Goal: Check status

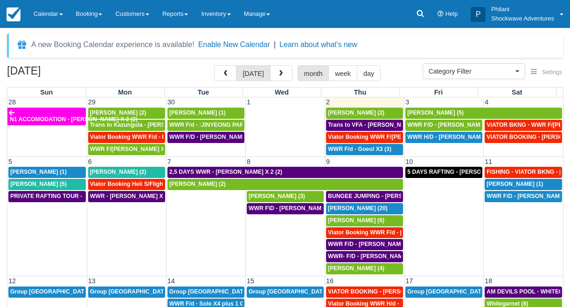
select select
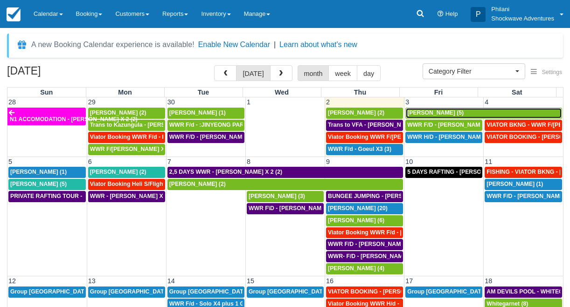
click at [454, 114] on span "Richard Kingsley-Smith (5)" at bounding box center [435, 113] width 56 height 7
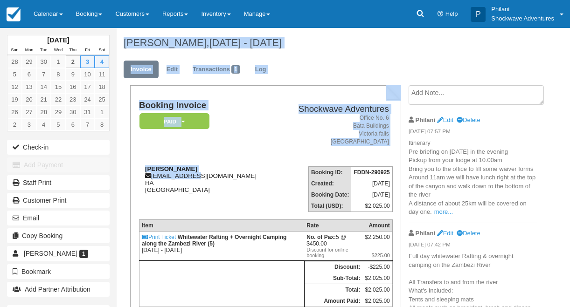
drag, startPoint x: 195, startPoint y: 173, endPoint x: 204, endPoint y: 174, distance: 8.9
click at [202, 176] on body "Menu Calendar Customer Inventory Month Week Day Booking Daily Manifest Daily Li…" at bounding box center [285, 153] width 570 height 307
drag, startPoint x: 198, startPoint y: 176, endPoint x: 189, endPoint y: 178, distance: 9.1
click at [193, 173] on div "Richard Kingsley-Smith rich@rdks.uk HA Zimbabwe" at bounding box center [208, 180] width 138 height 28
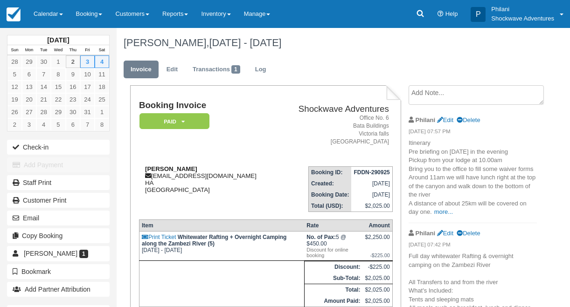
drag, startPoint x: 145, startPoint y: 170, endPoint x: 225, endPoint y: 171, distance: 80.2
click at [225, 171] on div "Richard Kingsley-Smith rich@rdks.uk HA Zimbabwe" at bounding box center [208, 180] width 138 height 28
copy strong "Richard Kingsley-Smith"
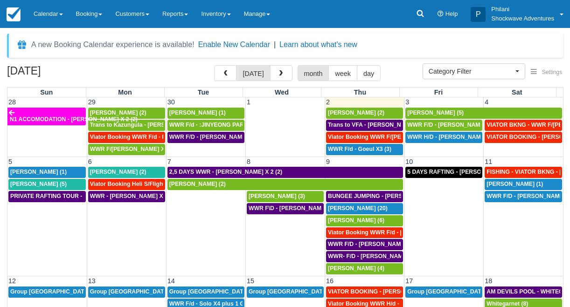
select select
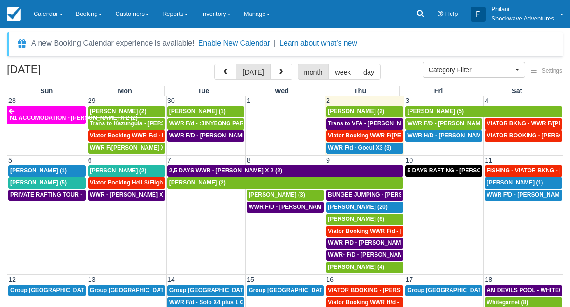
scroll to position [1, 0]
